Goal: Go to known website: Access a specific website the user already knows

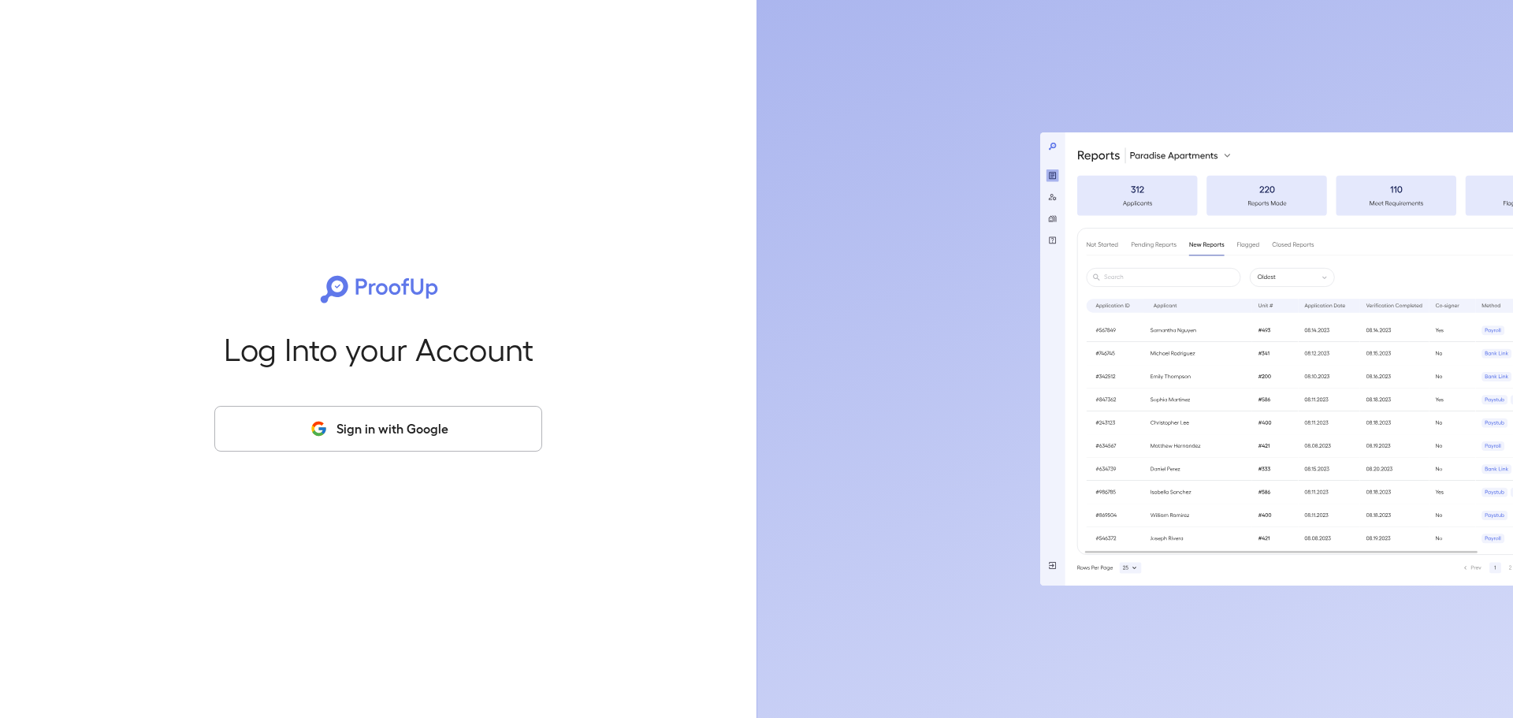
click at [385, 431] on button "Sign in with Google" at bounding box center [378, 429] width 328 height 46
